Goal: Task Accomplishment & Management: Manage account settings

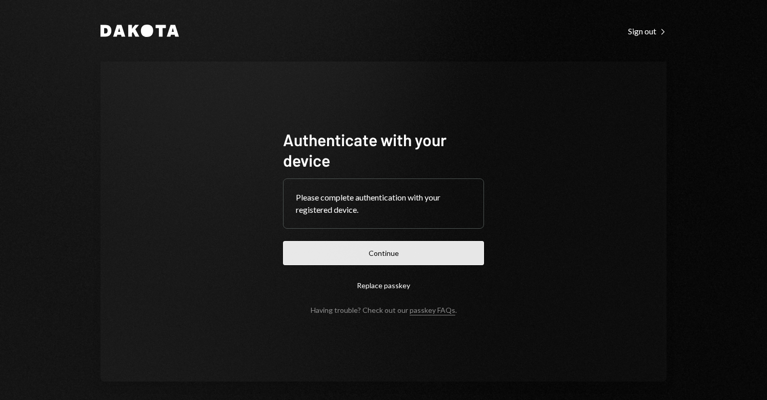
click at [396, 260] on button "Continue" at bounding box center [383, 253] width 201 height 24
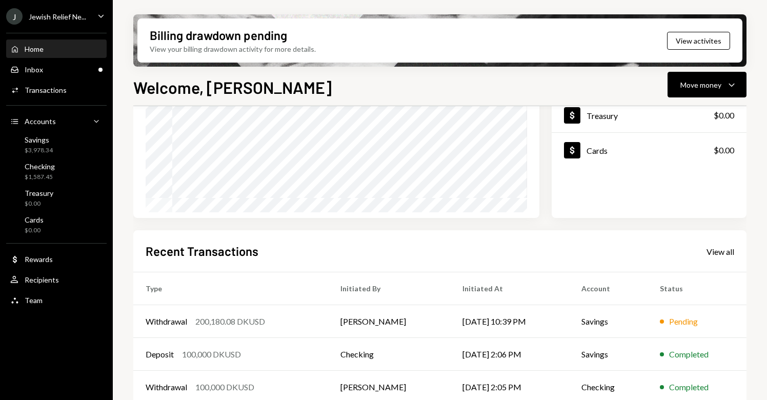
scroll to position [143, 0]
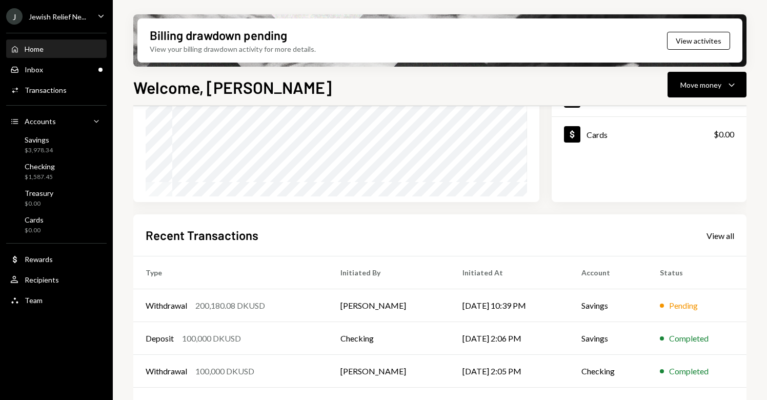
scroll to position [202, 0]
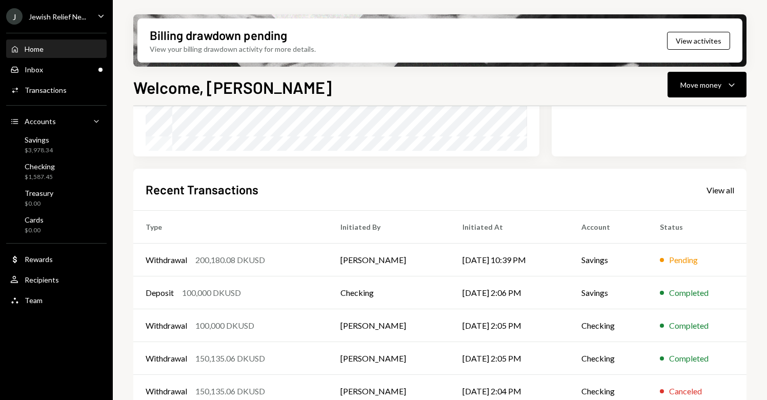
click at [69, 7] on ul "J Jewish Relief Ne... Caret Down Home Home Inbox Inbox Activities Transactions …" at bounding box center [56, 155] width 113 height 311
click at [74, 16] on div "Jewish Relief Ne..." at bounding box center [57, 16] width 57 height 9
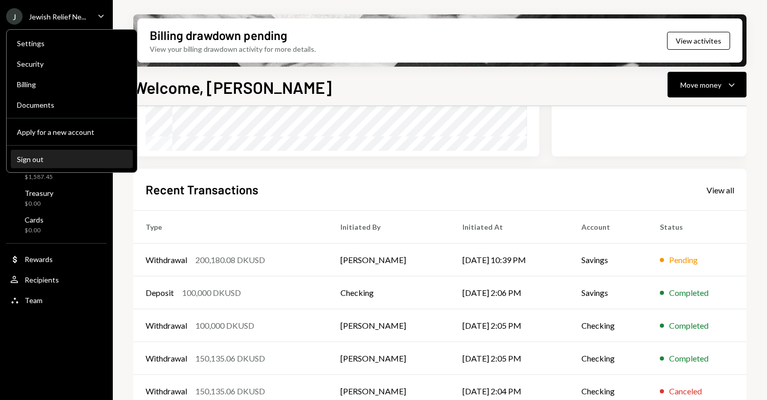
click at [37, 159] on div "Sign out" at bounding box center [72, 159] width 110 height 9
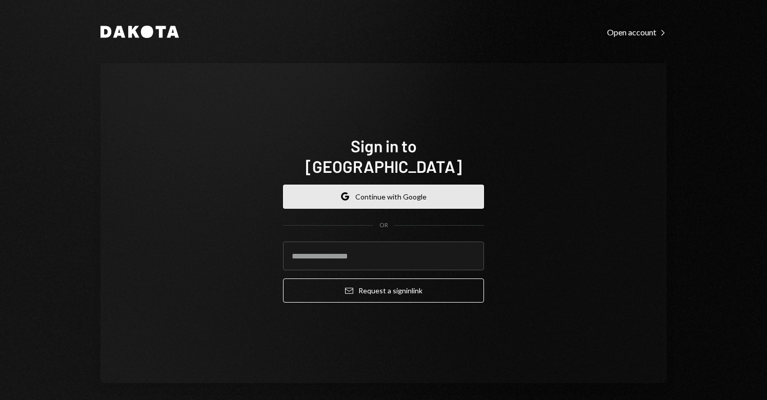
click at [377, 192] on button "Google Continue with Google" at bounding box center [383, 196] width 201 height 24
